Goal: Task Accomplishment & Management: Use online tool/utility

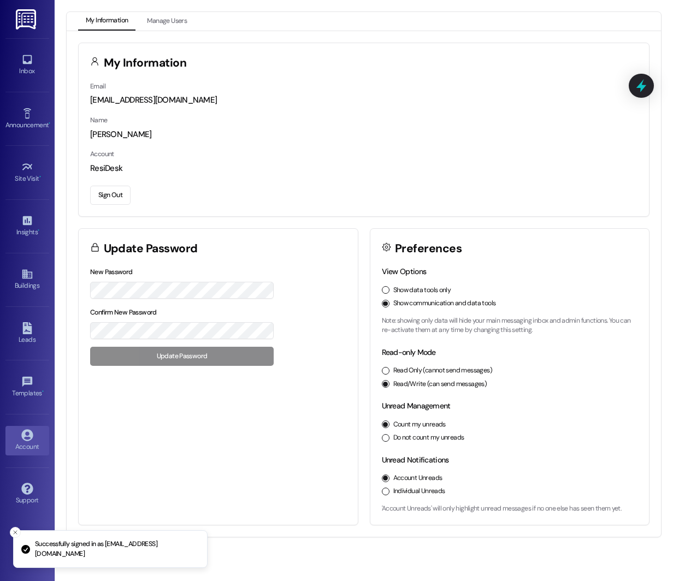
click at [387, 288] on button "Show data tools only" at bounding box center [386, 290] width 8 height 8
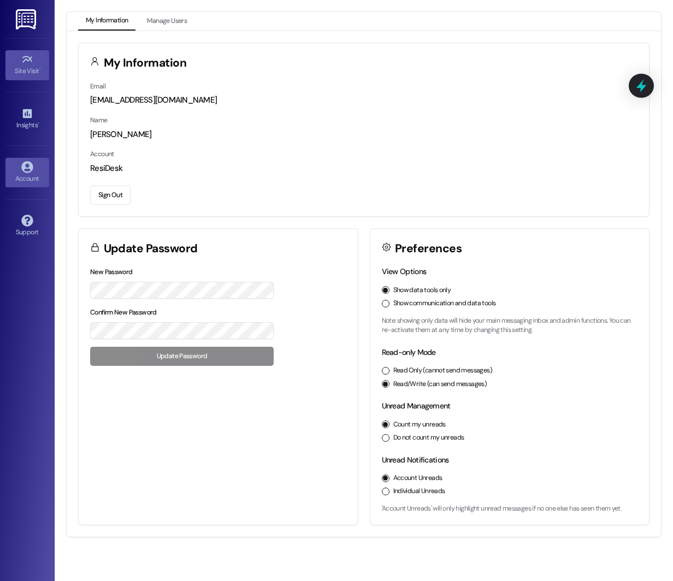
click at [43, 54] on link "Site Visit •" at bounding box center [27, 64] width 44 height 29
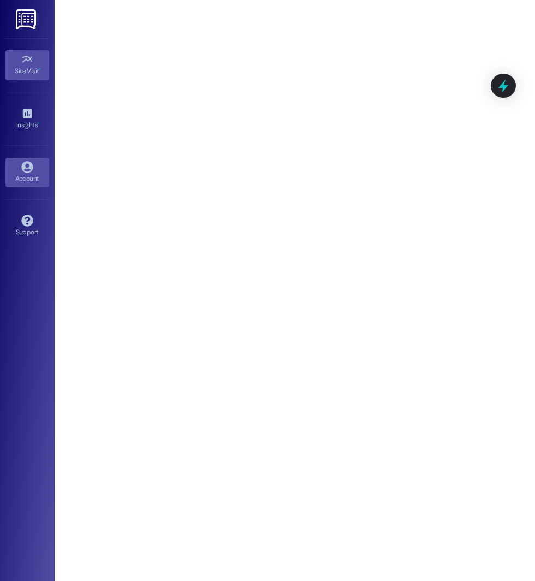
click at [39, 181] on div "Account" at bounding box center [27, 178] width 55 height 11
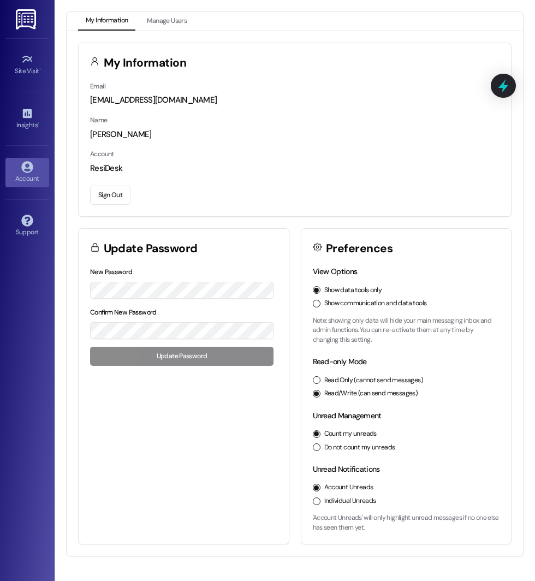
click at [129, 189] on button "Sign Out" at bounding box center [110, 195] width 40 height 19
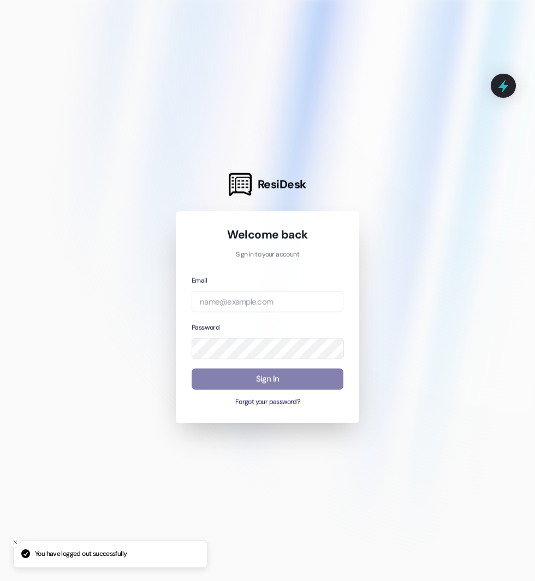
click at [120, 191] on div at bounding box center [267, 290] width 535 height 581
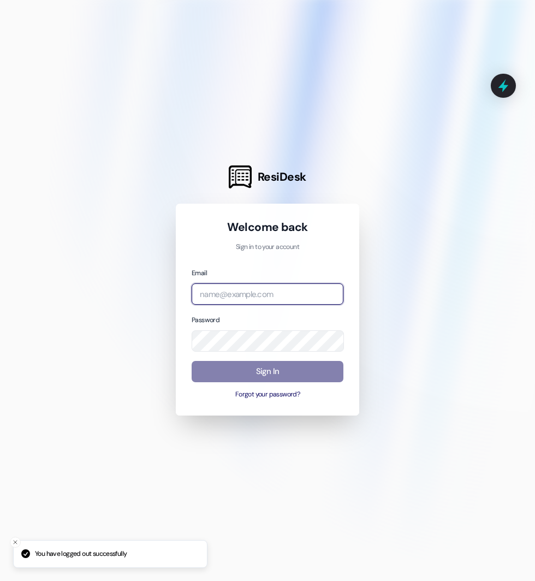
click at [204, 289] on input "email" at bounding box center [268, 293] width 152 height 21
type input "automated-surveys-american-landmark@american-landmark.com"
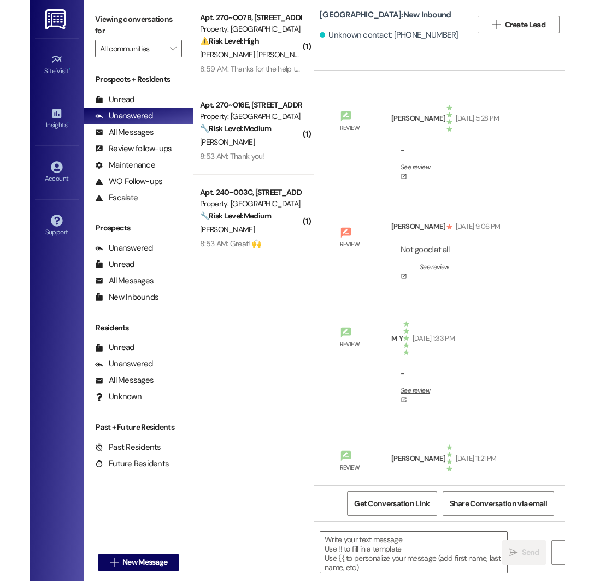
scroll to position [16232, 0]
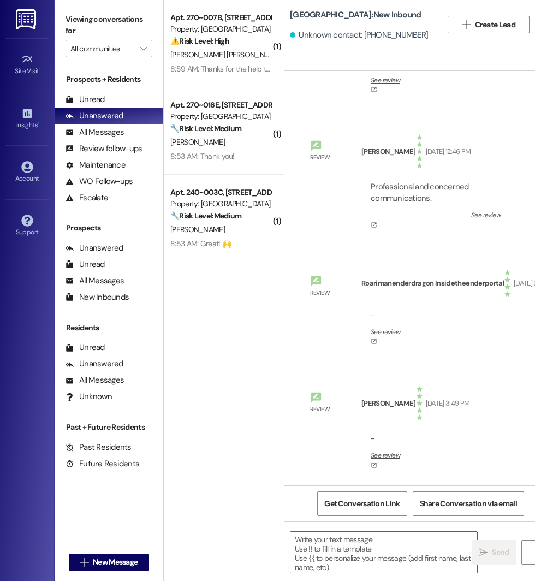
type textarea "Fetching suggested responses. Please feel free to read through the conversation…"
click at [383, 506] on span "Get Conversation Link" at bounding box center [361, 503] width 75 height 11
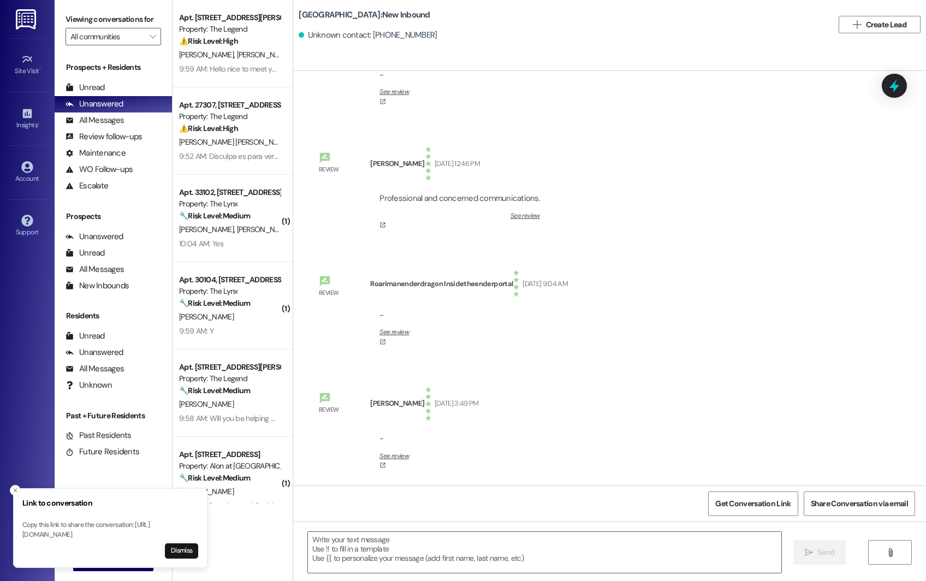
scroll to position [13826, 0]
